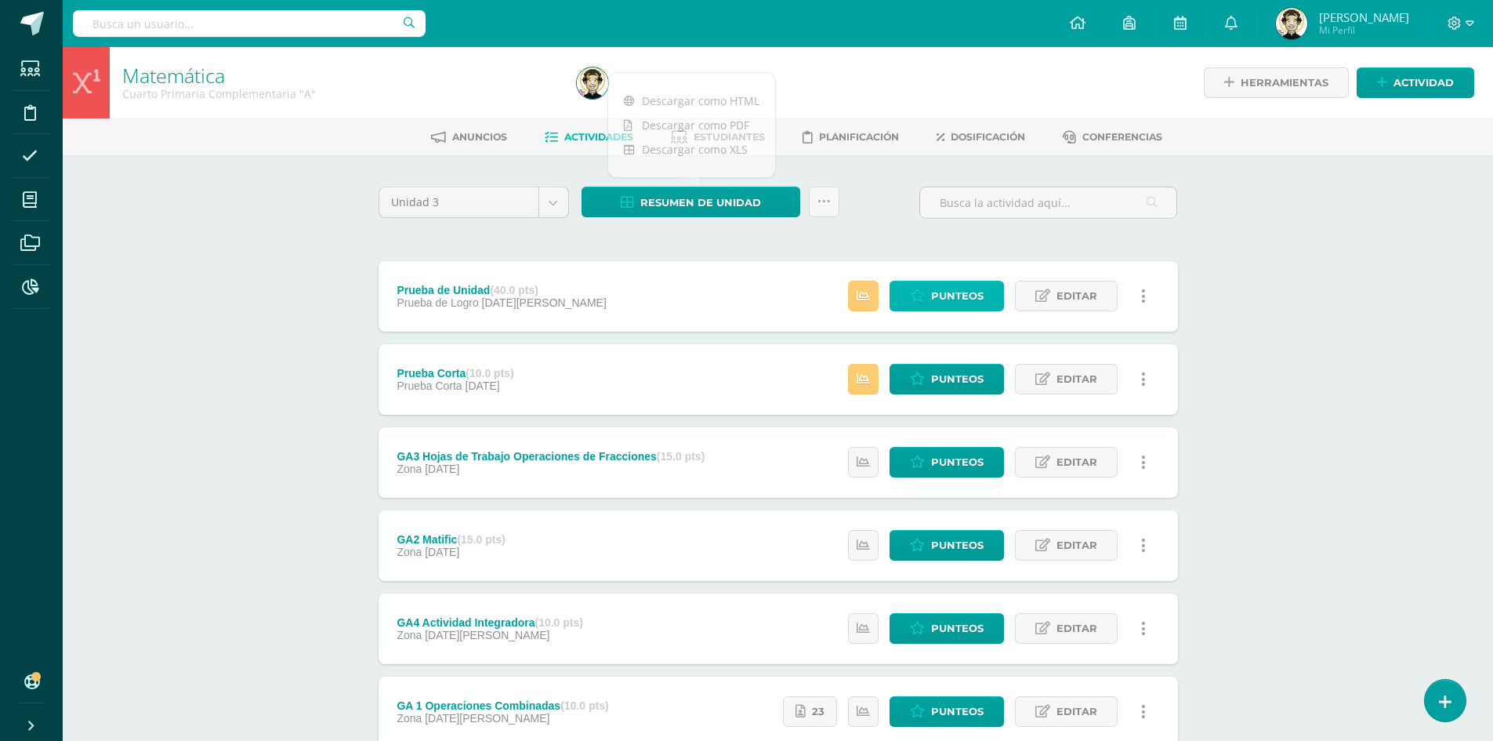
click at [958, 299] on span "Punteos" at bounding box center [957, 295] width 53 height 29
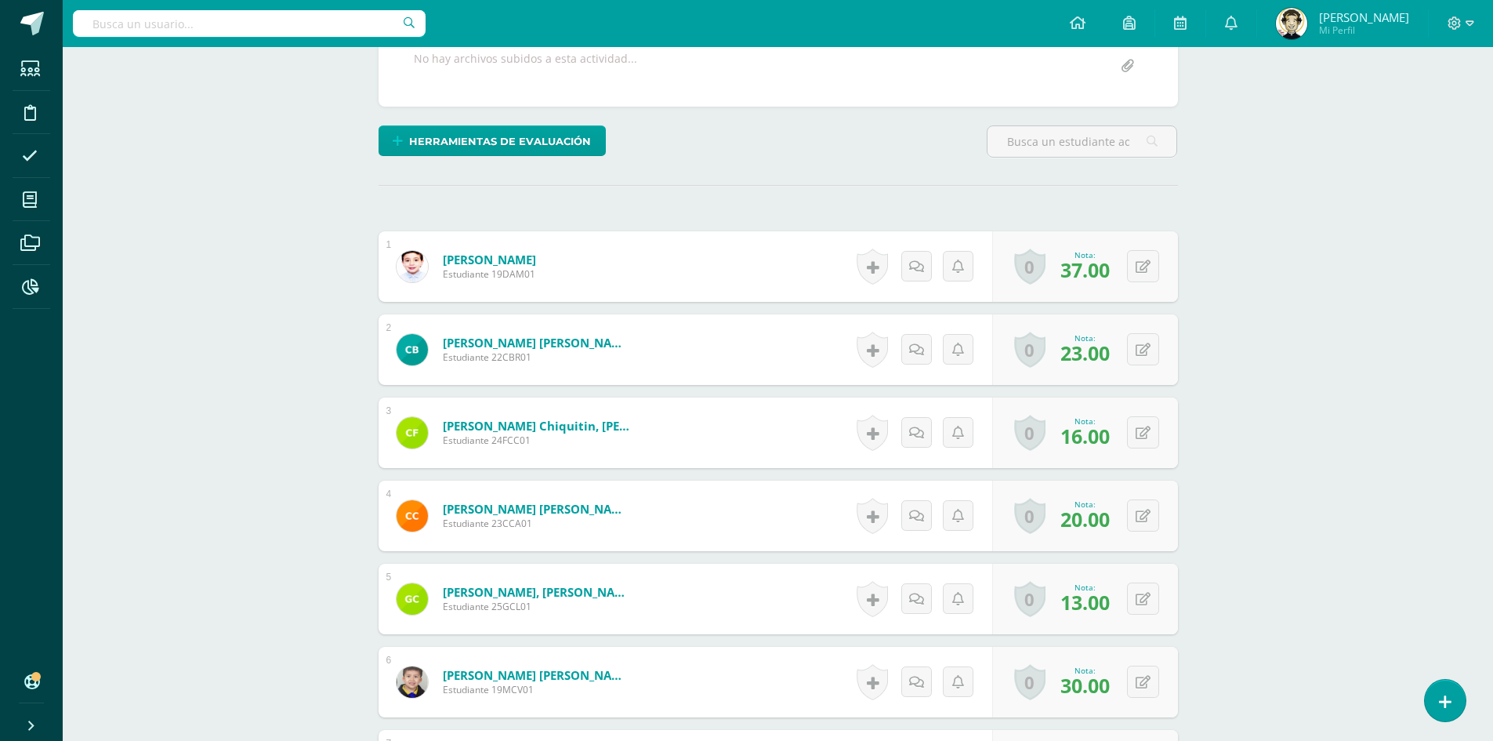
scroll to position [314, 0]
click at [952, 431] on icon at bounding box center [958, 432] width 12 height 13
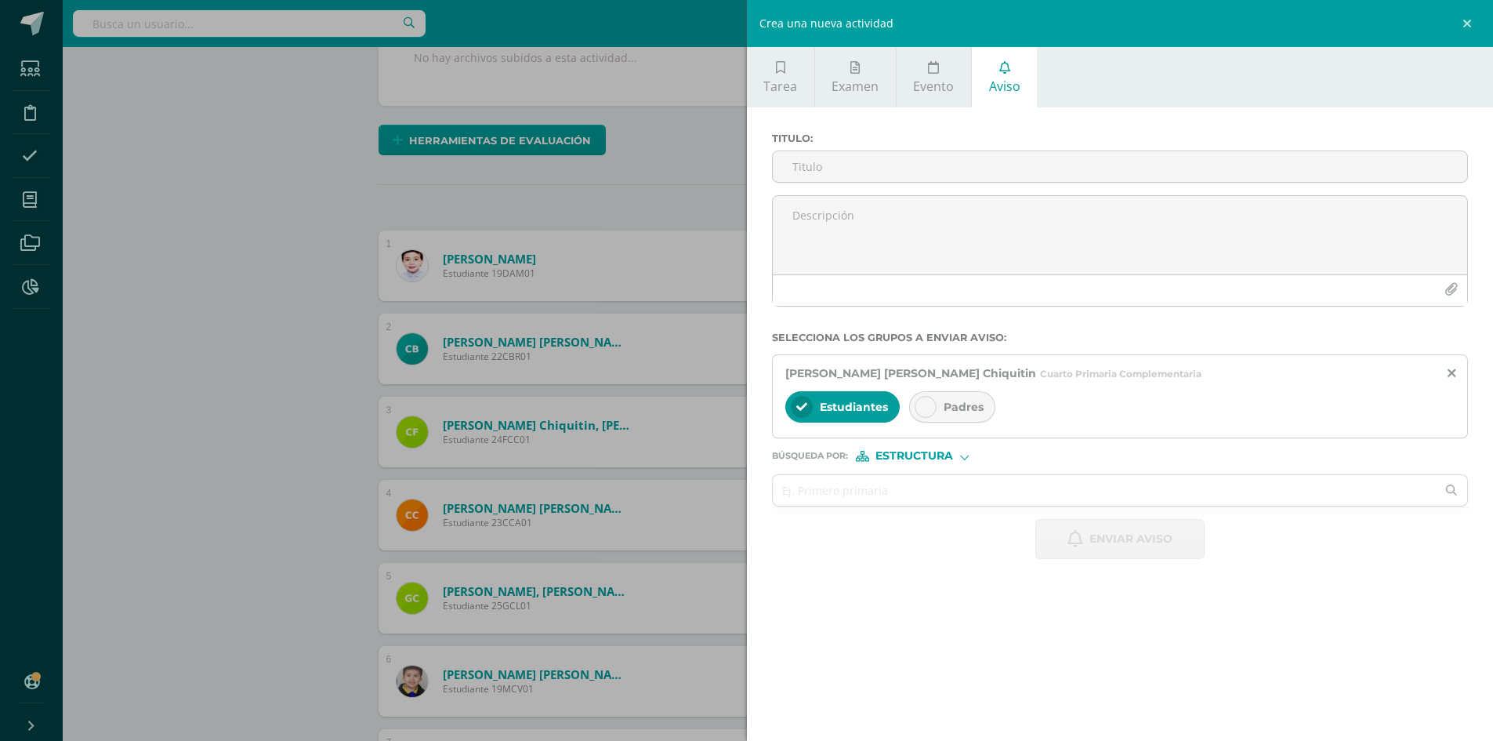
click at [625, 116] on div "Crea una nueva actividad Tarea Examen Evento Aviso Título: Valor: 100.0 Fecha: …" at bounding box center [746, 370] width 1493 height 741
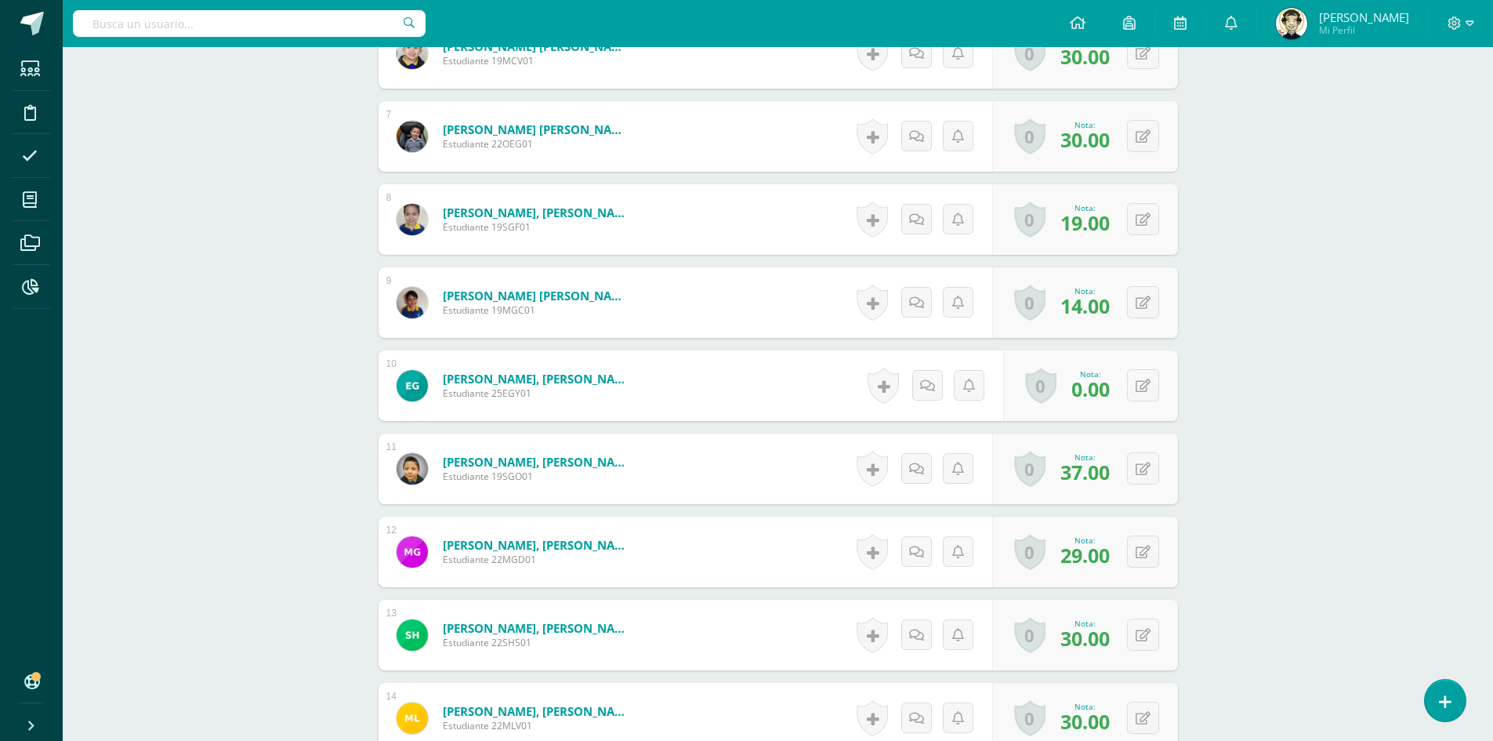
scroll to position [940, 0]
click at [1148, 382] on icon at bounding box center [1154, 386] width 16 height 13
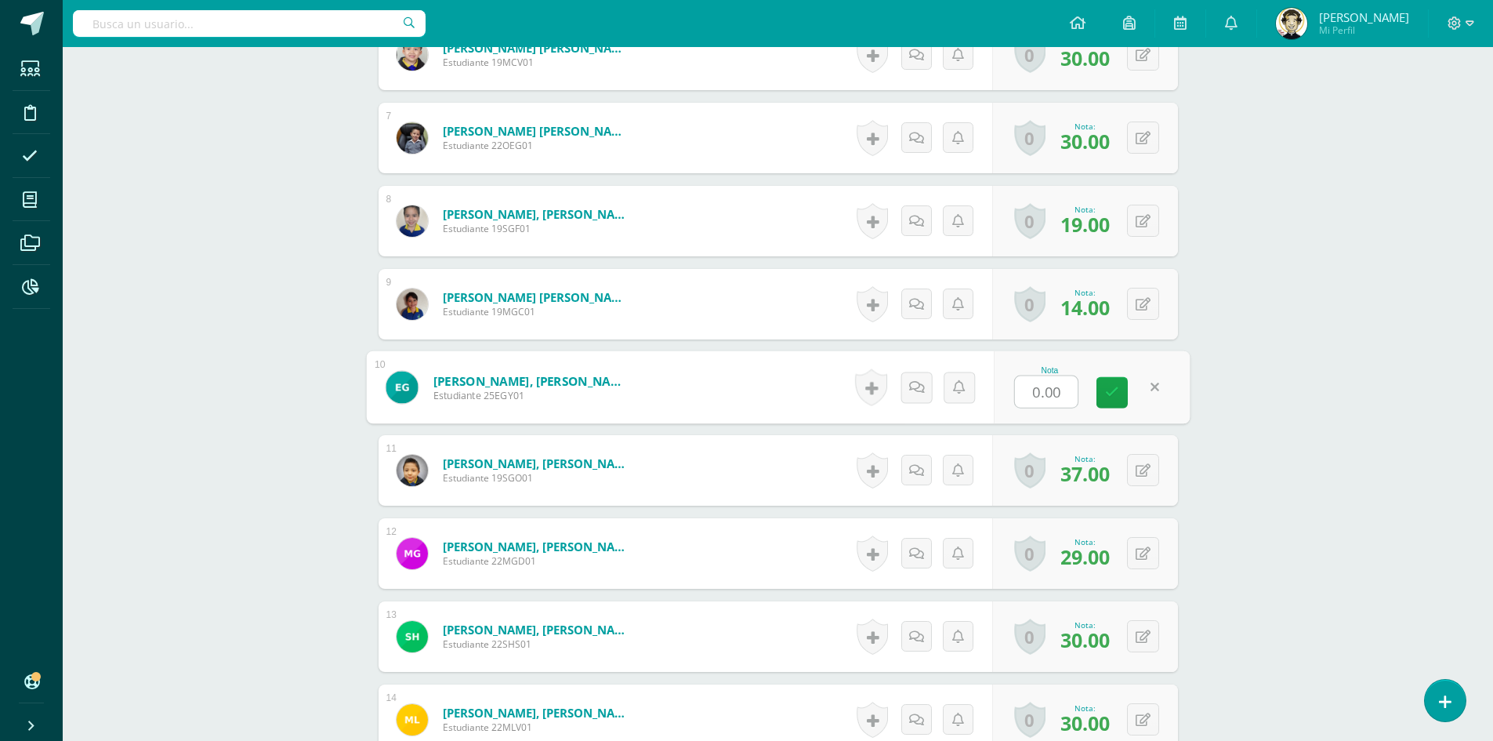
type input "6"
click at [1110, 396] on icon at bounding box center [1112, 392] width 14 height 13
click at [1471, 26] on icon at bounding box center [1469, 23] width 9 height 14
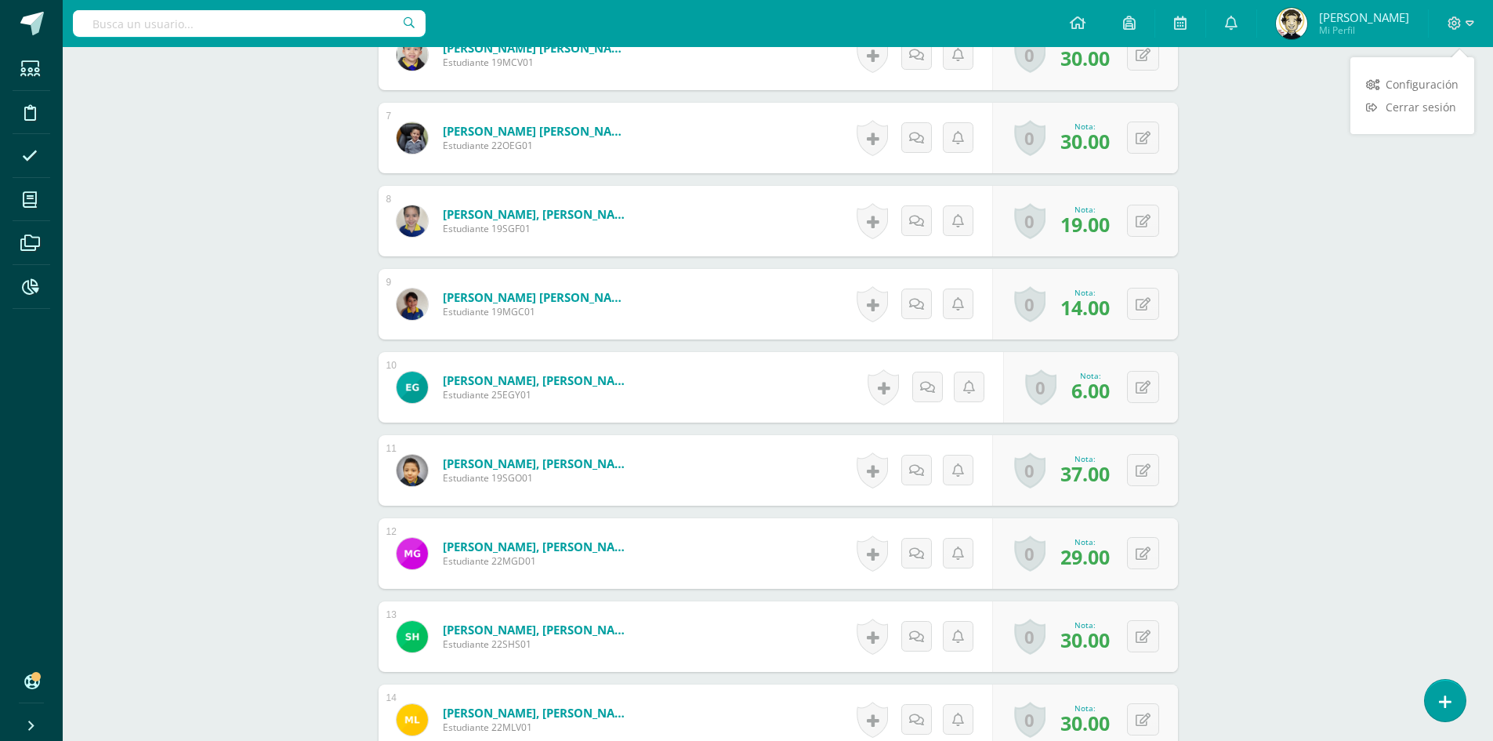
click at [1430, 119] on div "Configuración Cerrar sesión" at bounding box center [1412, 95] width 124 height 61
click at [1423, 100] on span "Cerrar sesión" at bounding box center [1420, 107] width 71 height 15
